Goal: Transaction & Acquisition: Purchase product/service

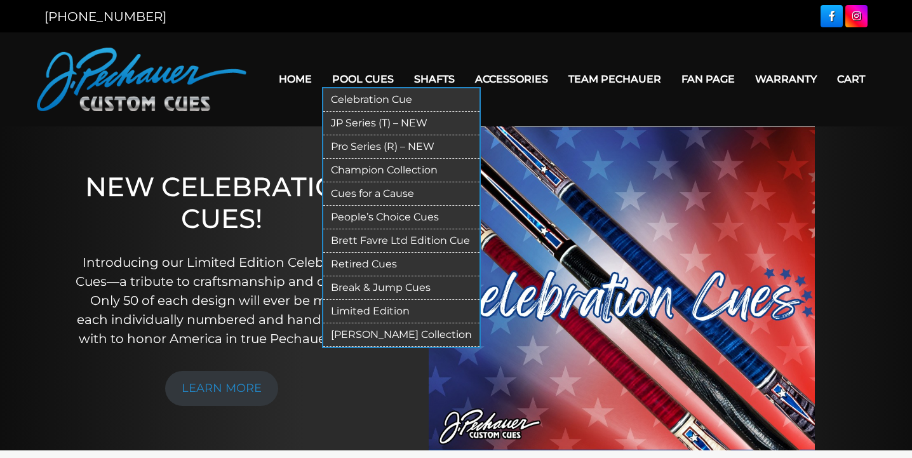
click at [368, 147] on link "Pro Series (R) – NEW" at bounding box center [401, 146] width 156 height 23
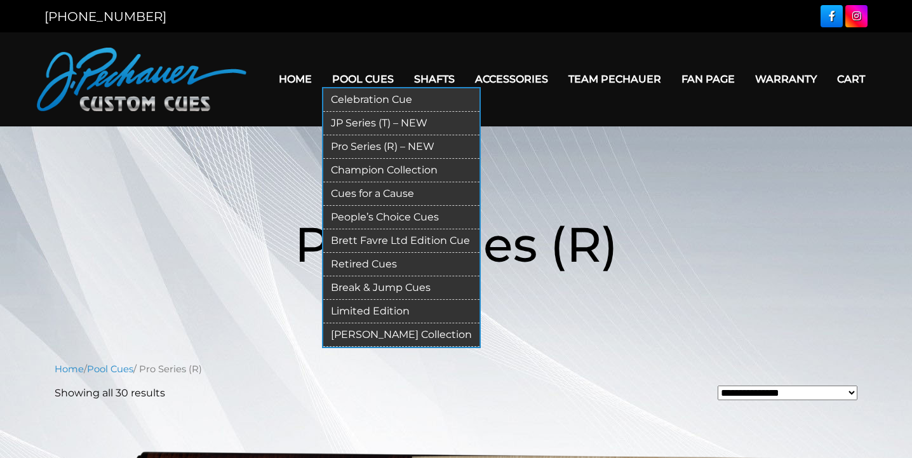
click at [372, 171] on link "Champion Collection" at bounding box center [401, 170] width 156 height 23
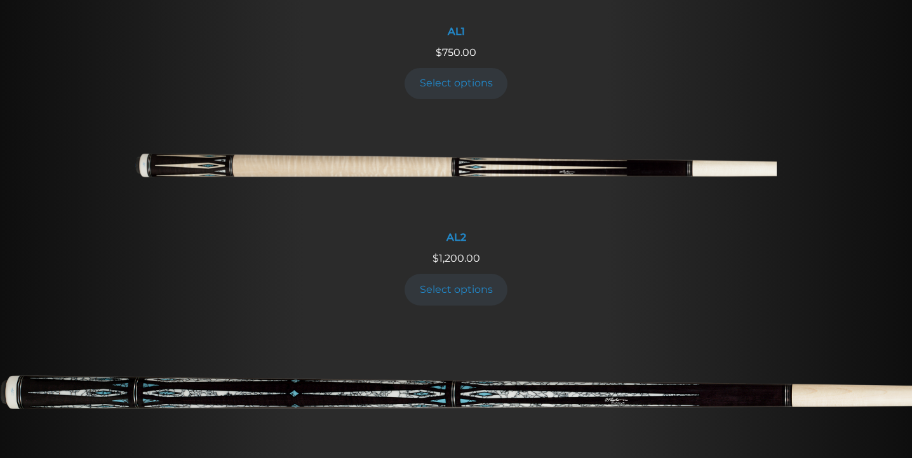
scroll to position [665, 0]
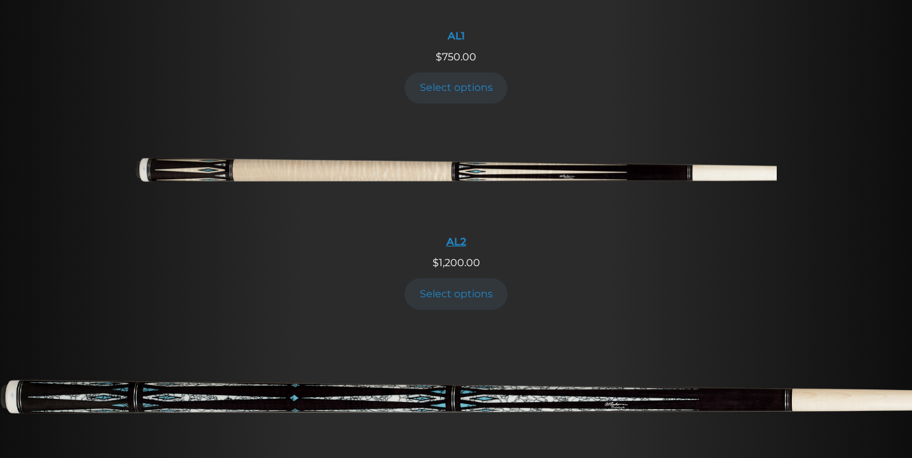
click at [463, 172] on img at bounding box center [455, 174] width 641 height 107
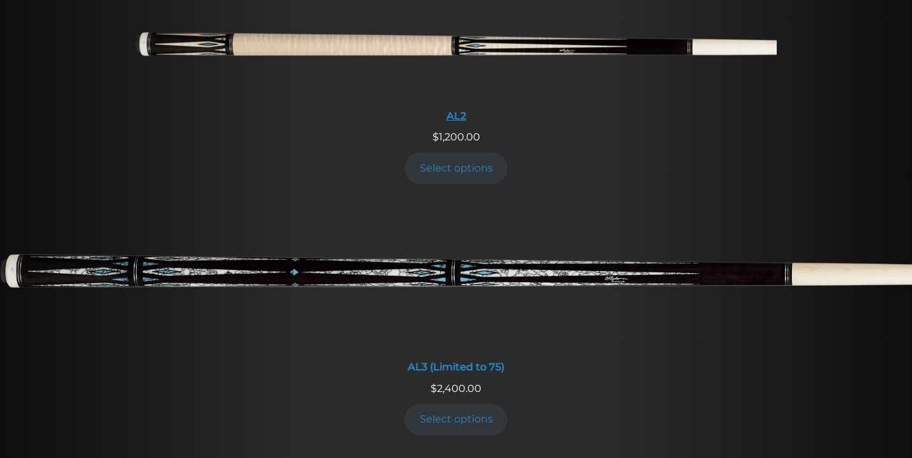
scroll to position [792, 0]
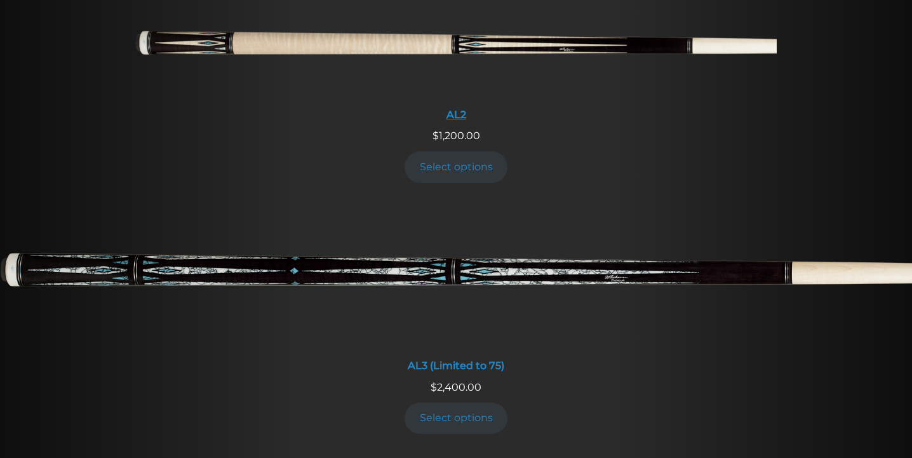
click at [408, 45] on img at bounding box center [455, 47] width 641 height 107
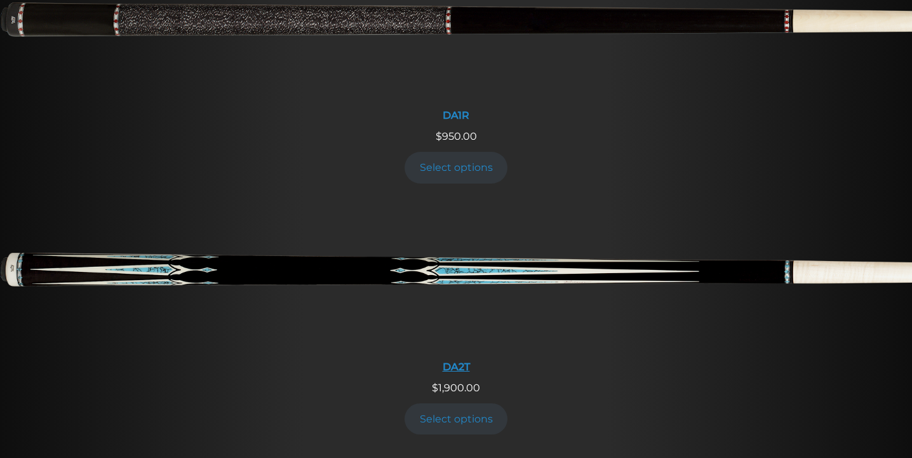
scroll to position [1531, 0]
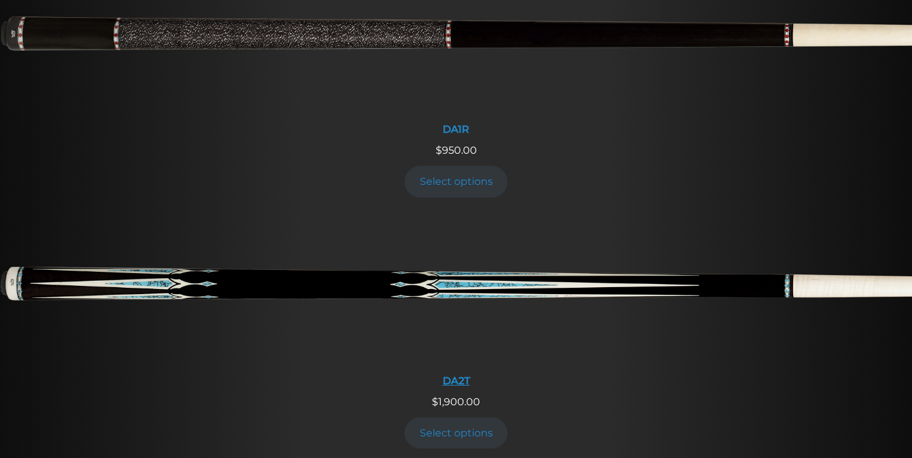
click at [459, 382] on div "DA2T" at bounding box center [456, 381] width 912 height 12
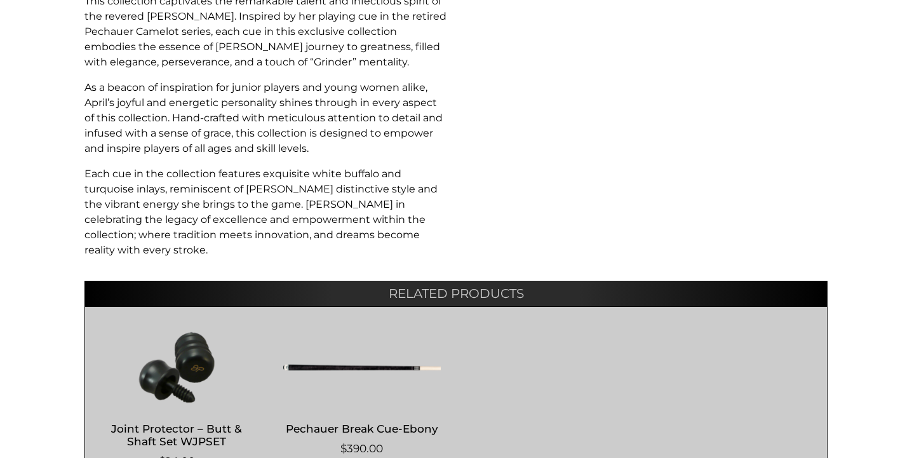
scroll to position [889, 0]
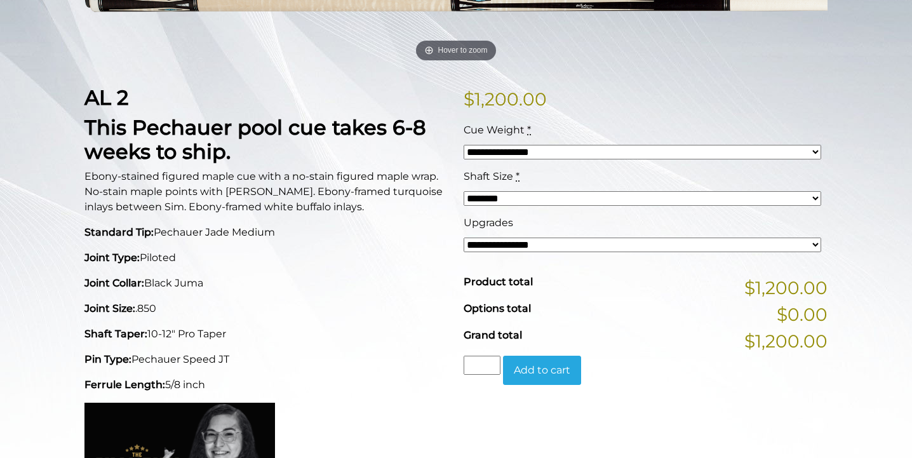
scroll to position [254, 0]
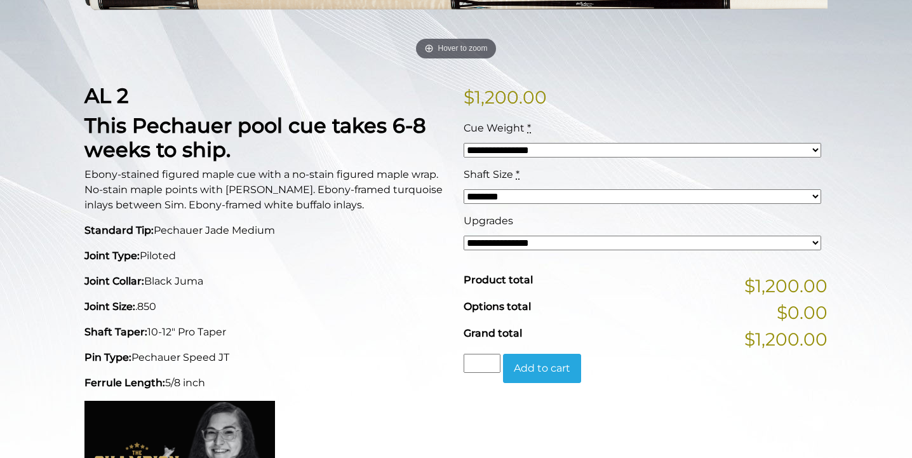
click at [816, 239] on select "**********" at bounding box center [641, 243] width 357 height 15
